Goal: Communication & Community: Answer question/provide support

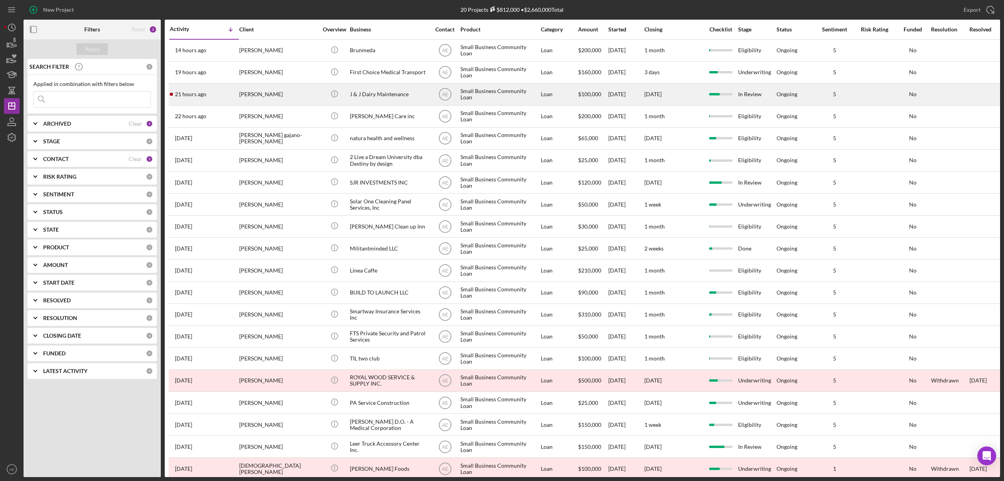
click at [275, 95] on div "[PERSON_NAME]" at bounding box center [278, 94] width 78 height 21
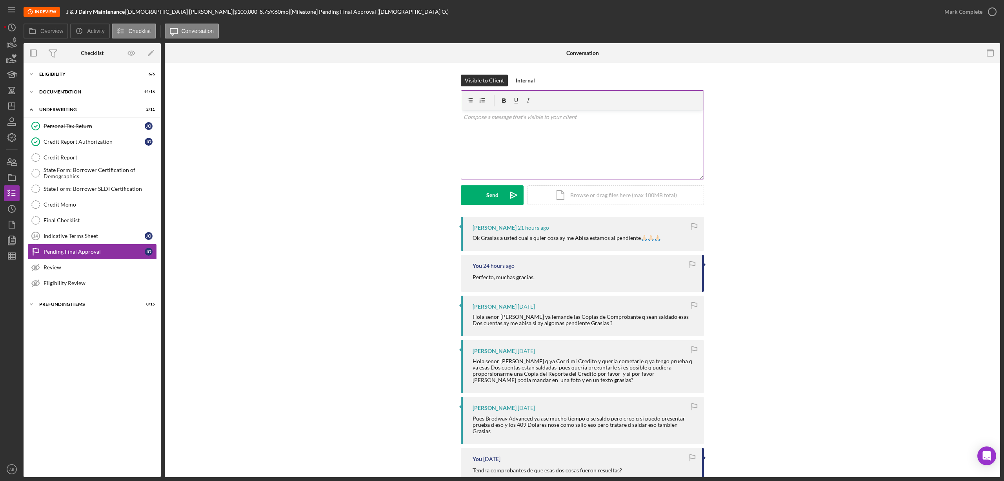
click at [534, 146] on div "v Color teal Color pink Remove color Add row above Add row below Add column bef…" at bounding box center [582, 144] width 242 height 69
click at [501, 197] on button "Send Icon/icon-invite-send" at bounding box center [492, 195] width 63 height 20
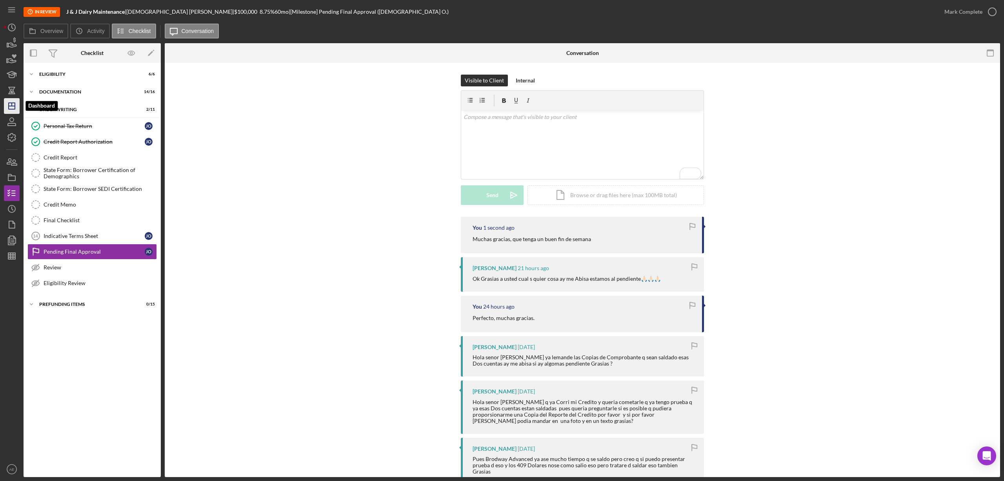
click at [13, 100] on icon "Icon/Dashboard" at bounding box center [12, 106] width 20 height 20
